Goal: Find specific page/section: Find specific page/section

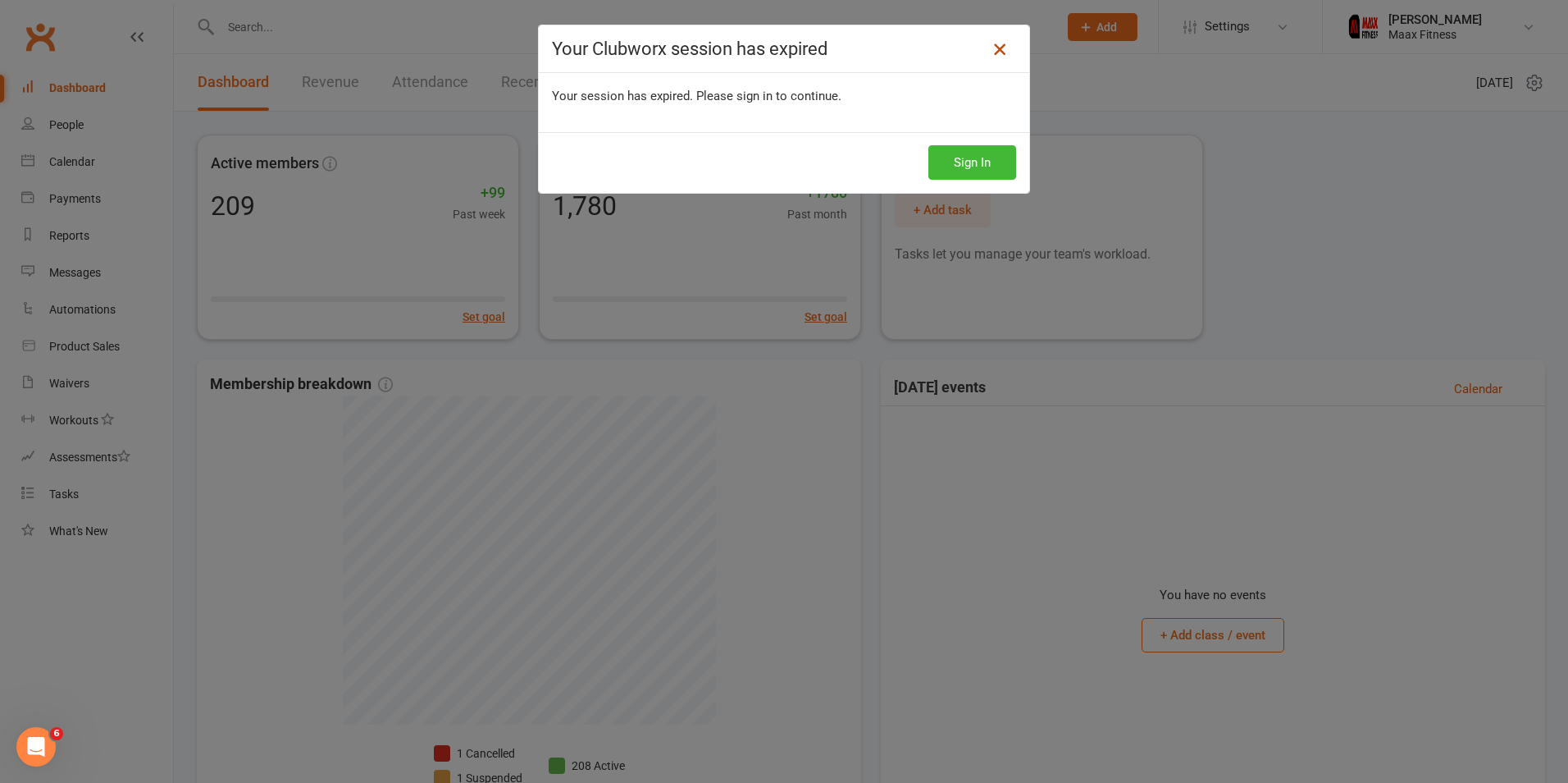
click at [996, 49] on icon at bounding box center [1000, 49] width 20 height 20
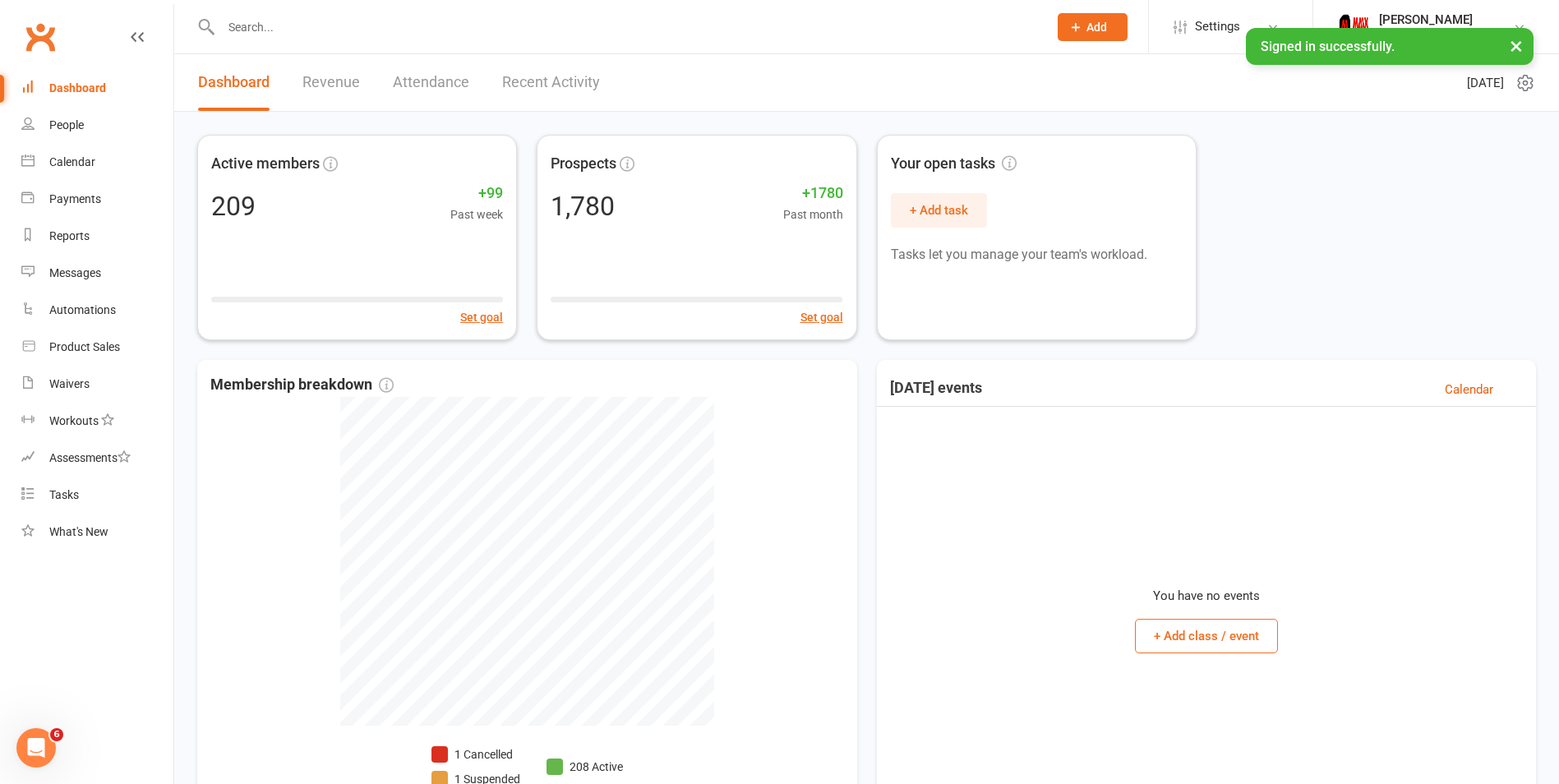
click at [335, 83] on link "Revenue" at bounding box center [331, 82] width 58 height 57
